Goal: Contribute content

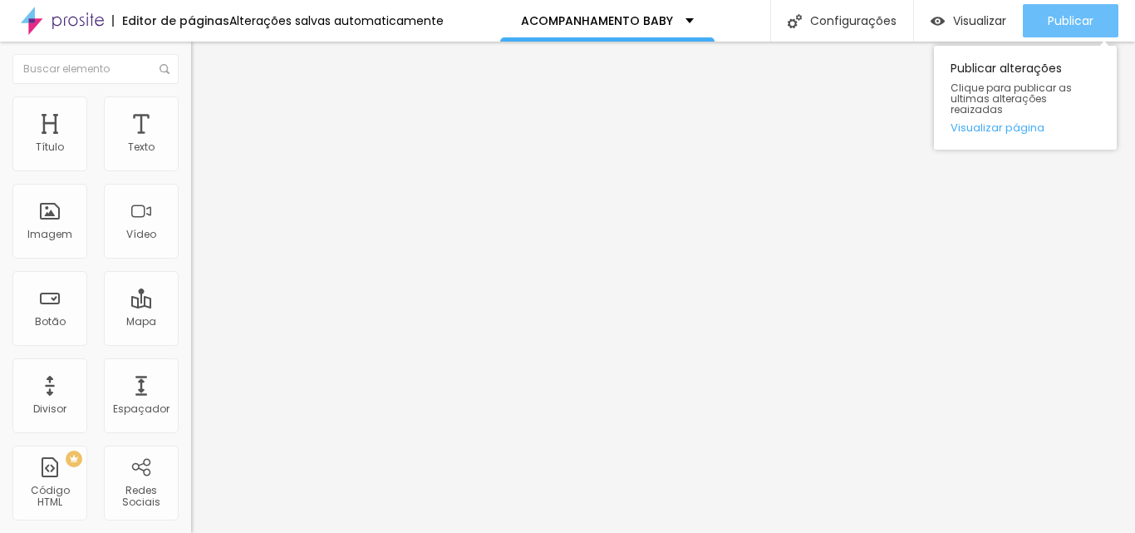
click at [1078, 27] on span "Publicar" at bounding box center [1071, 20] width 46 height 13
click at [1062, 23] on span "Publicar" at bounding box center [1071, 20] width 46 height 13
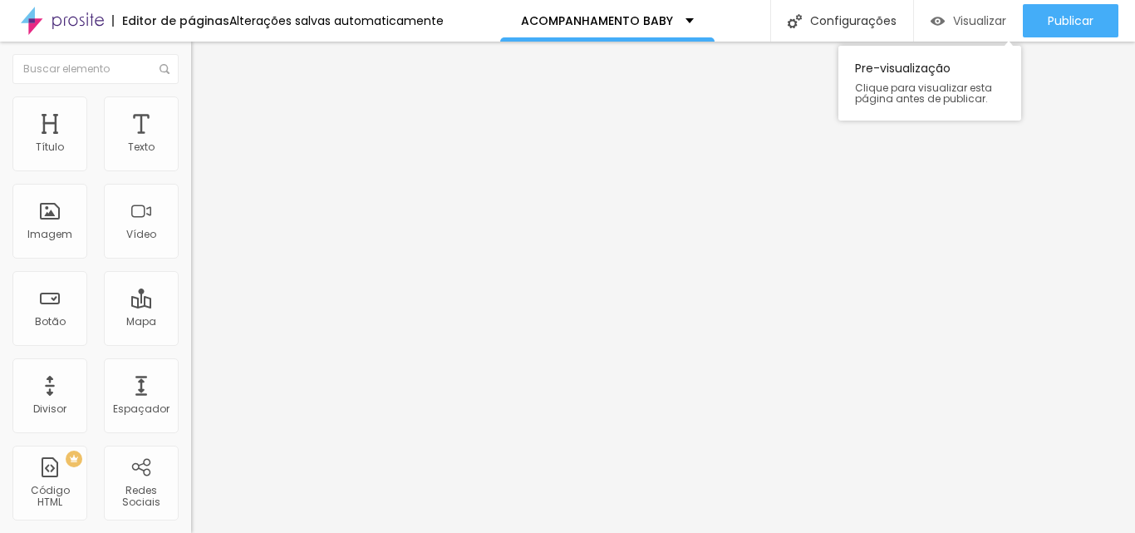
click at [978, 20] on span "Visualizar" at bounding box center [979, 20] width 53 height 13
